Goal: Information Seeking & Learning: Learn about a topic

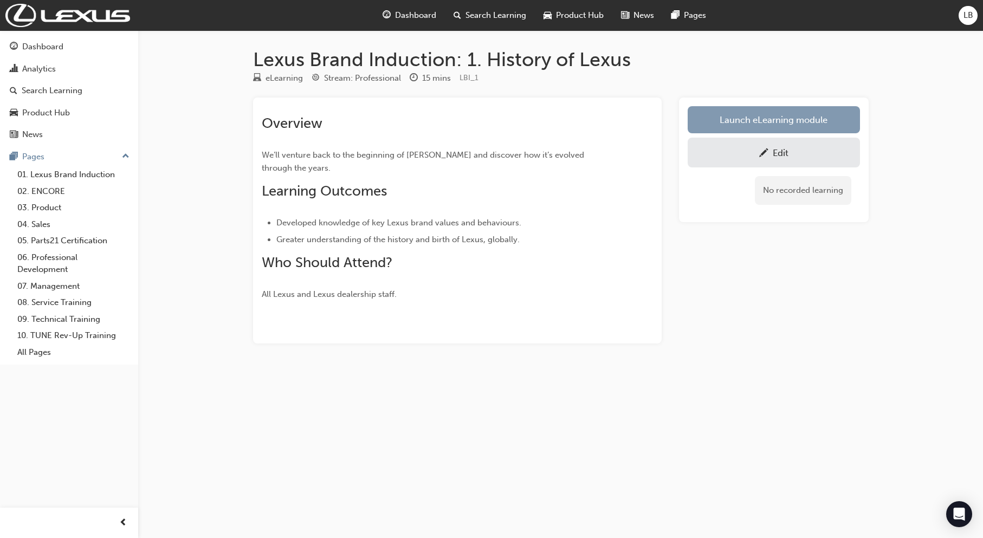
click at [767, 114] on link "Launch eLearning module" at bounding box center [773, 119] width 172 height 27
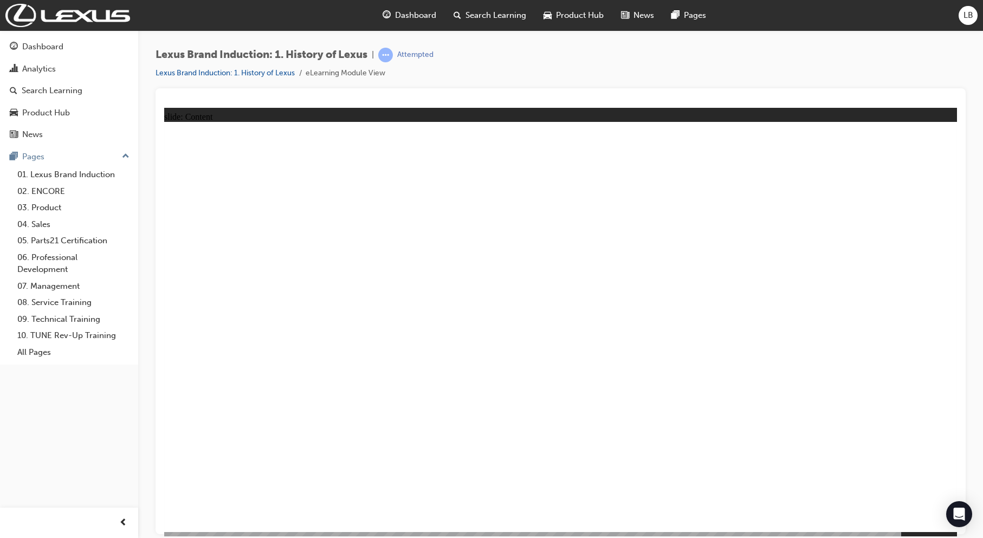
type input "3"
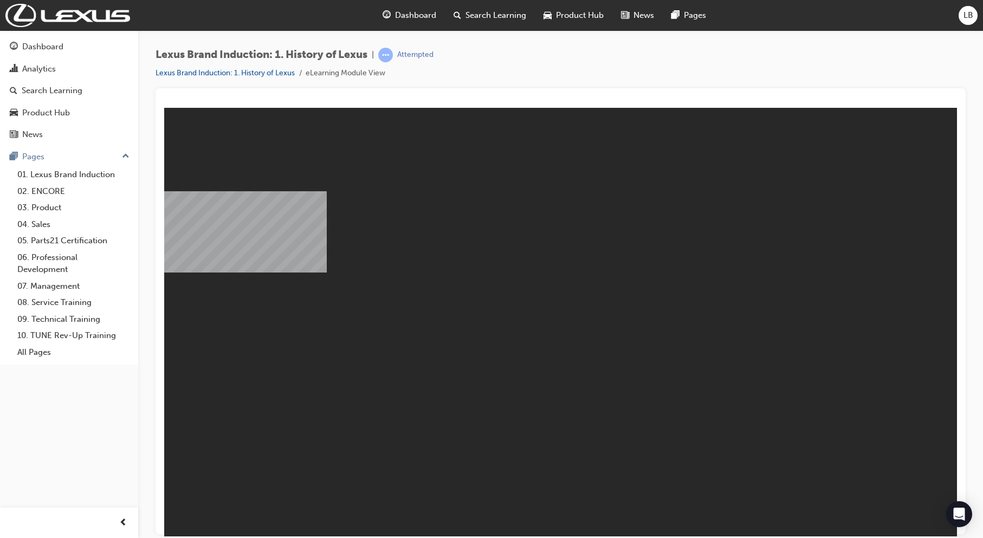
click at [685, 335] on body "Module 1: The History of Lexus V3 You are offline. Trying to reconnect... M M" at bounding box center [560, 321] width 792 height 428
click at [626, 332] on body "Module 1: The History of Lexus V3 You are offline. Trying to reconnect... M M" at bounding box center [560, 321] width 792 height 428
click at [739, 138] on body "Module 1: The History of Lexus V3 You are offline. Trying to reconnect... M M" at bounding box center [560, 321] width 792 height 428
click at [606, 315] on body "Module 1: The History of Lexus V3 You are offline. Trying to reconnect... M M" at bounding box center [560, 321] width 792 height 428
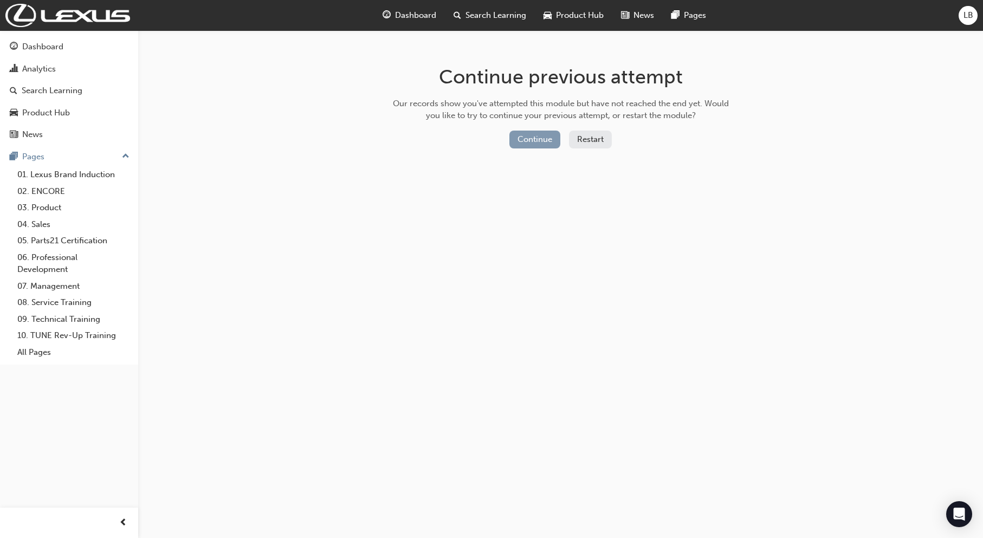
click at [529, 137] on button "Continue" at bounding box center [534, 140] width 51 height 18
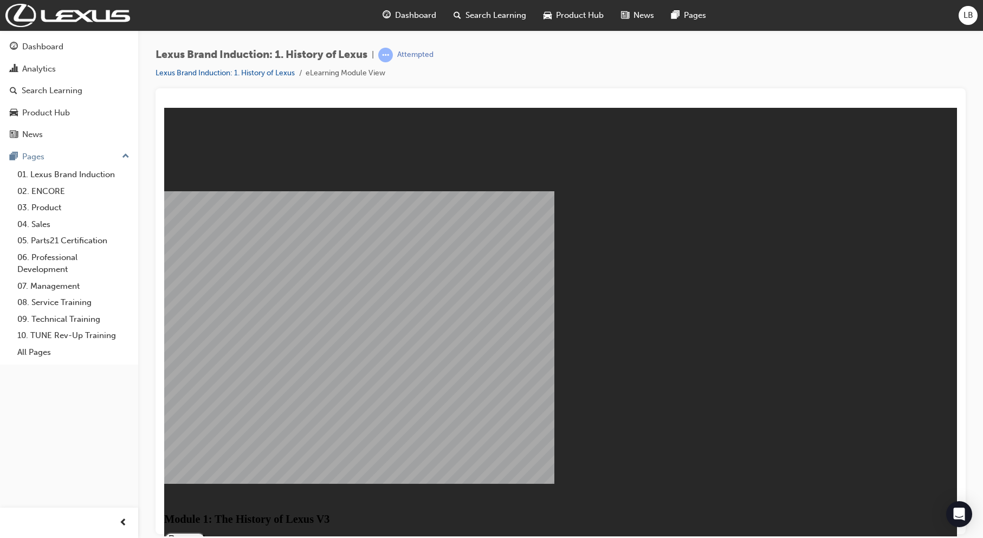
click at [205, 532] on button "Resume" at bounding box center [184, 538] width 41 height 13
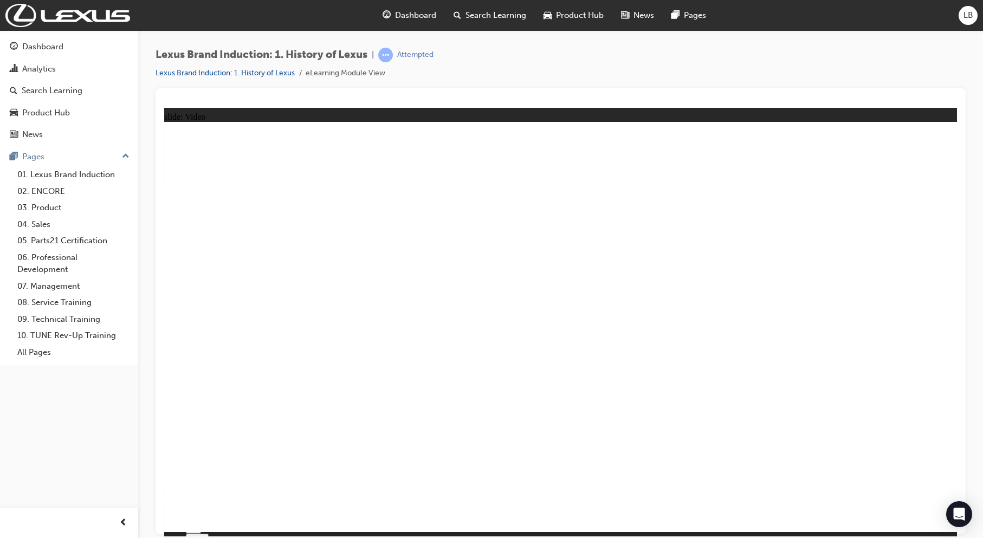
type input "0"
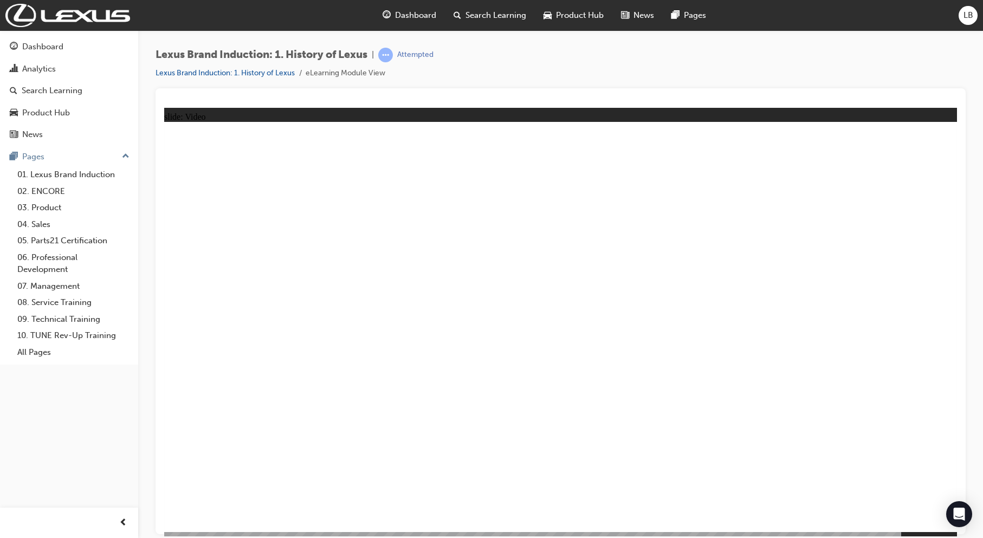
type input "109"
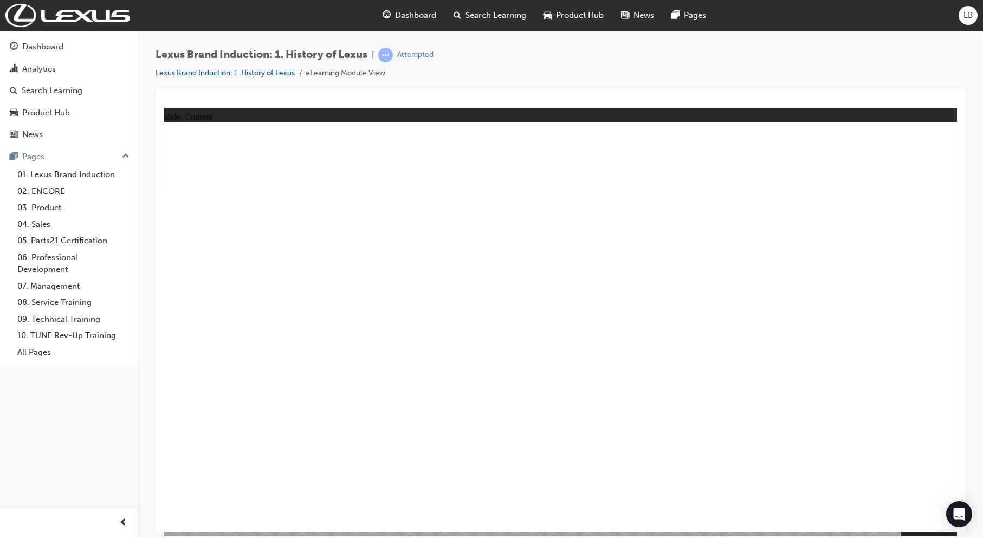
type input "1"
type input "2"
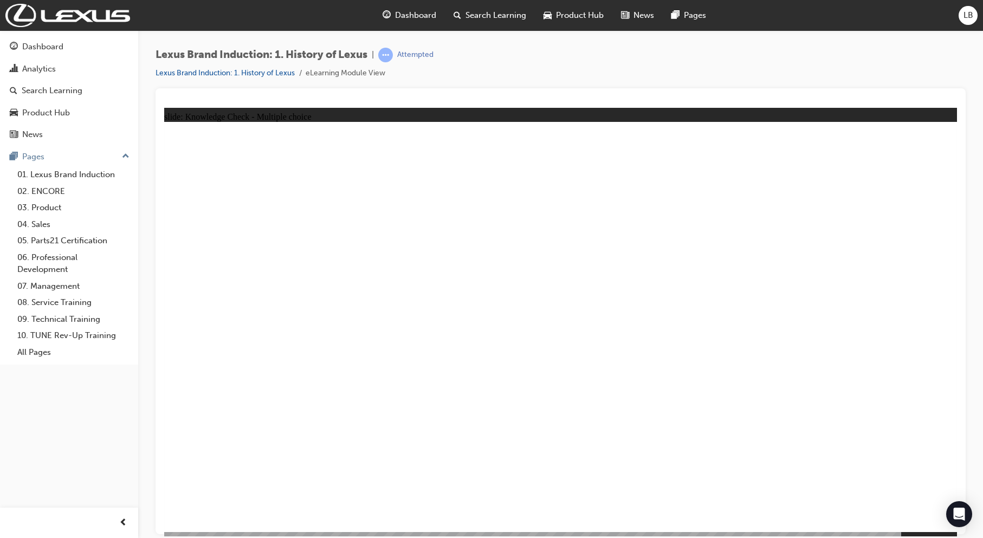
radio input "false"
radio input "true"
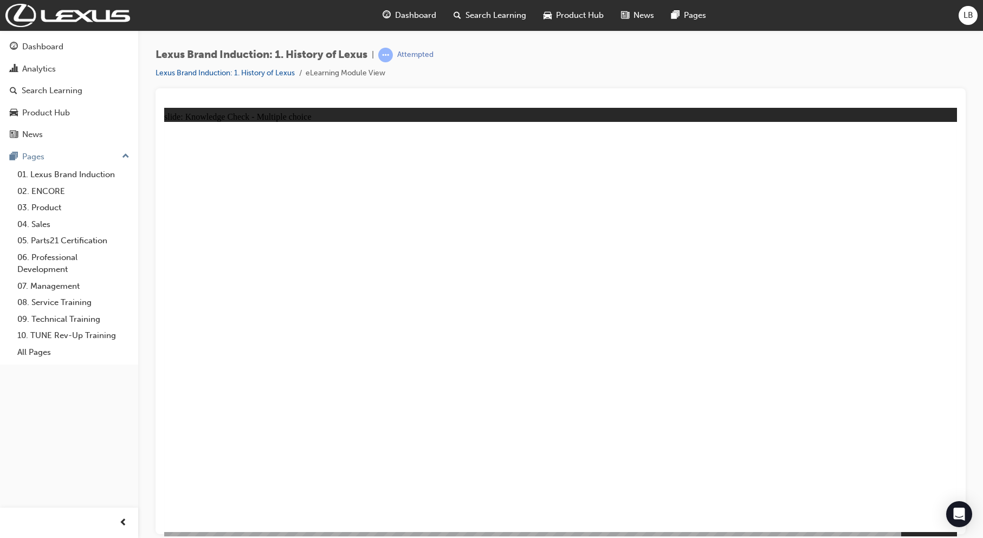
radio input "false"
radio input "true"
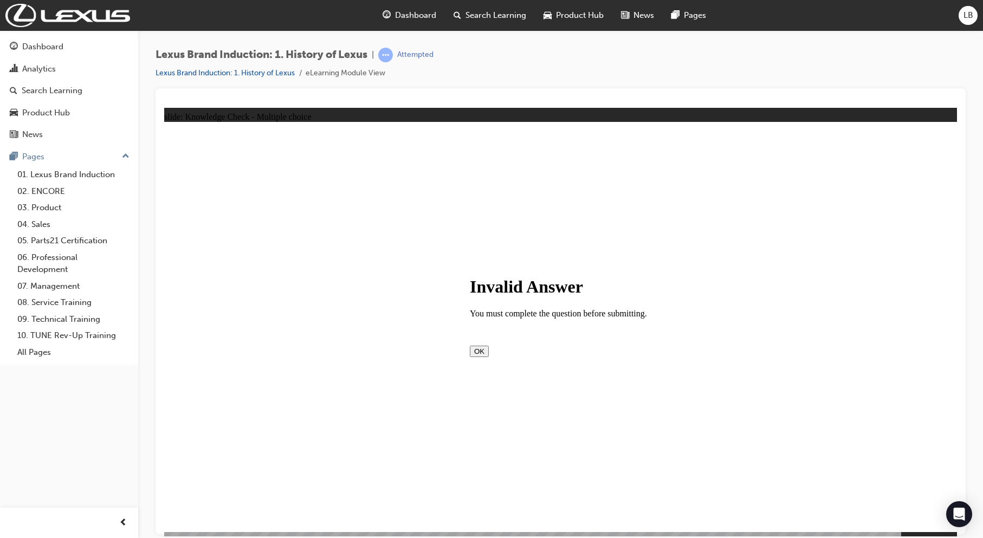
click at [489, 355] on button "OK" at bounding box center [479, 350] width 19 height 11
radio input "false"
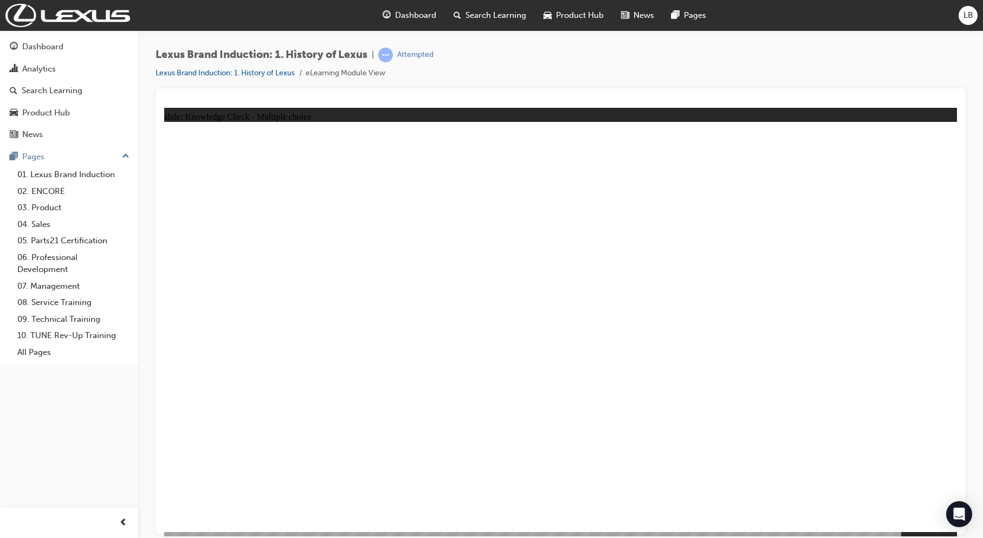
radio input "true"
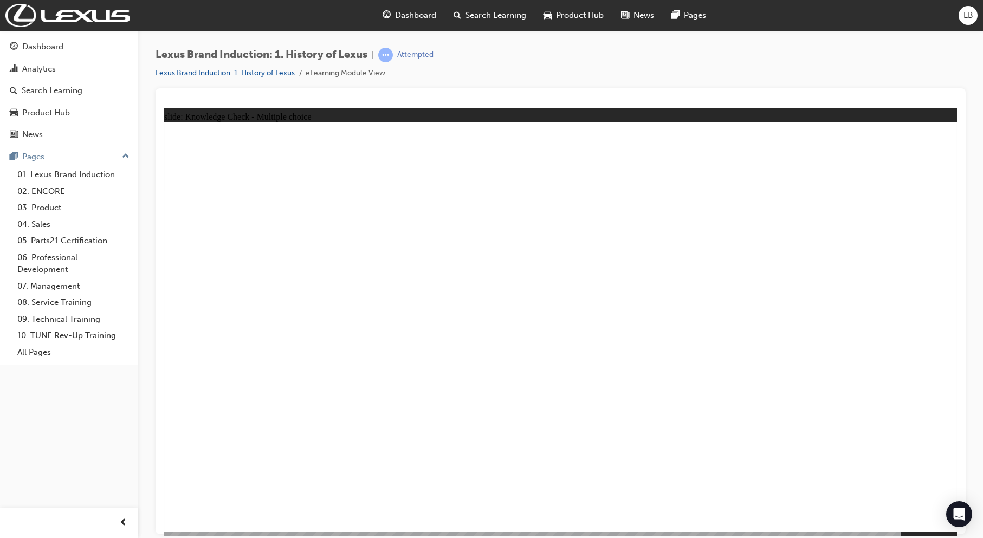
radio input "false"
radio input "true"
click at [489, 353] on button "OK" at bounding box center [479, 350] width 19 height 11
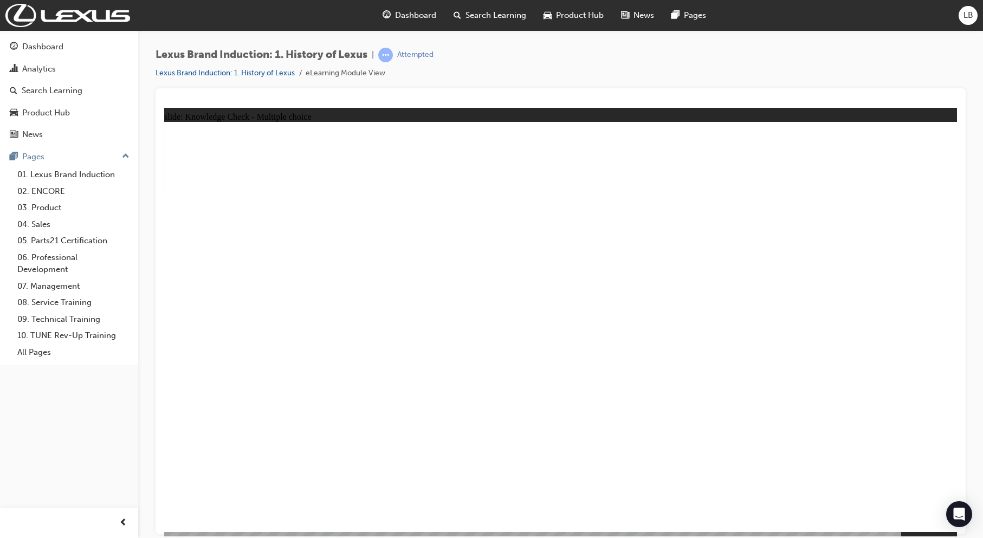
radio input "true"
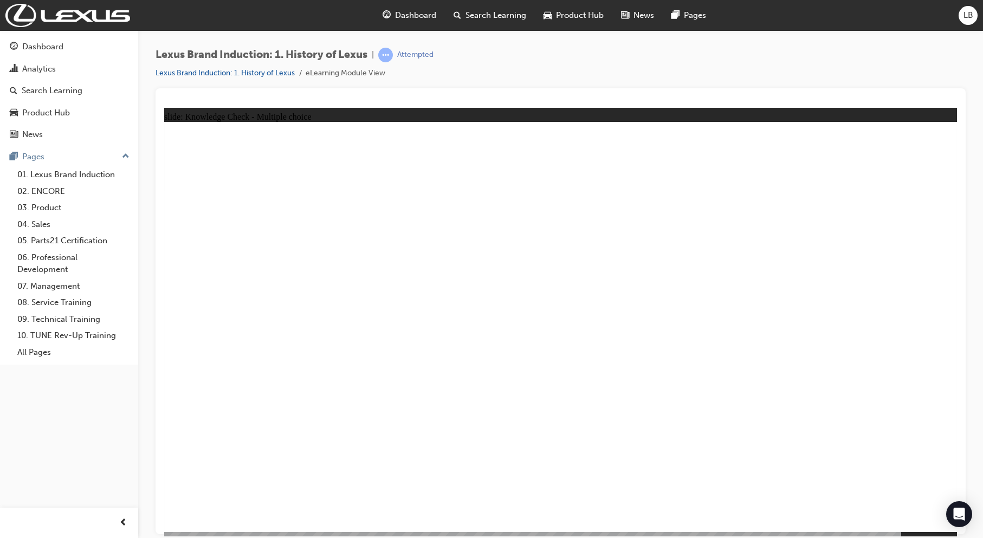
radio input "false"
radio input "true"
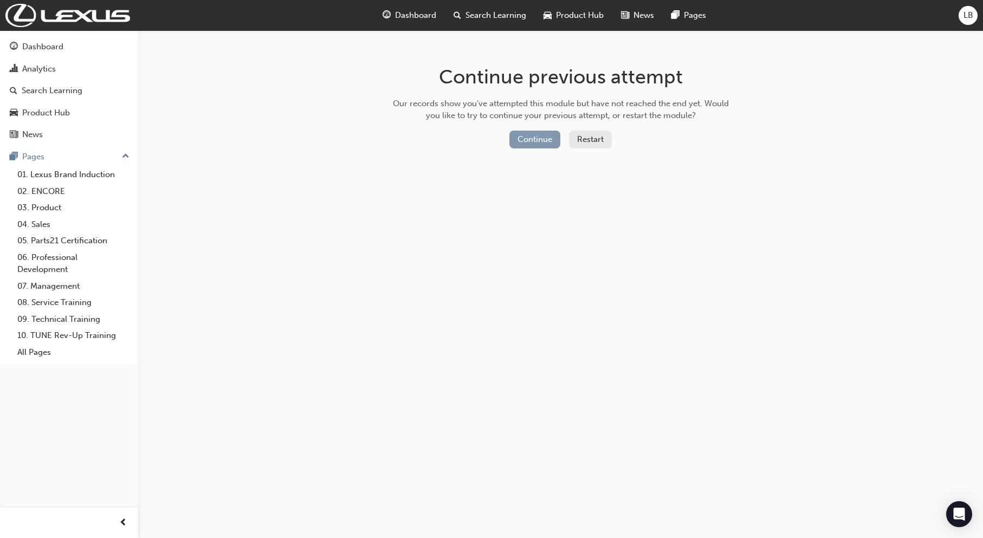
click at [550, 142] on button "Continue" at bounding box center [534, 140] width 51 height 18
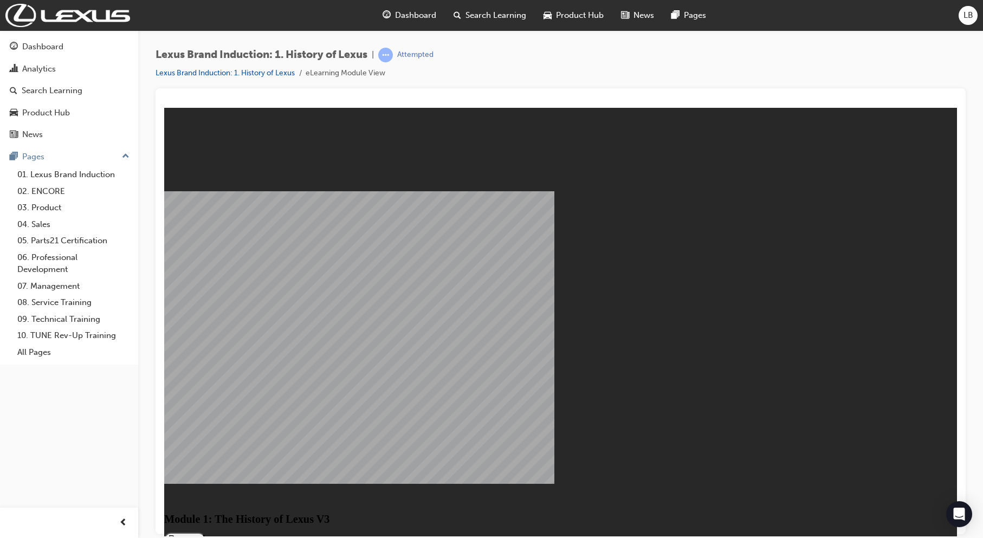
click at [205, 532] on button "Resume" at bounding box center [184, 538] width 41 height 13
